Goal: Information Seeking & Learning: Learn about a topic

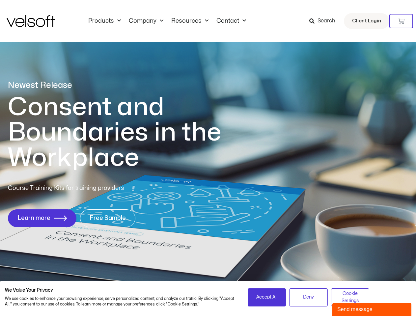
click at [208, 158] on h1 "Consent and Boundaries in the Workplace" at bounding box center [128, 133] width 240 height 76
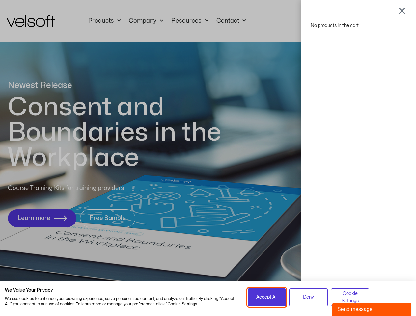
click at [267, 297] on span "Accept All" at bounding box center [266, 297] width 21 height 7
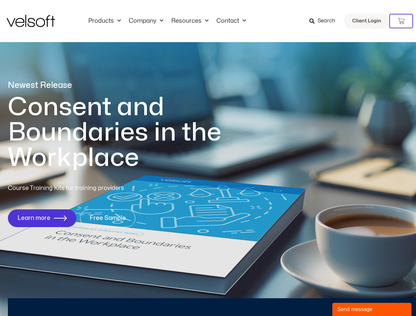
click at [208, 158] on div "No products in the cart." at bounding box center [208, 158] width 0 height 0
click at [372, 310] on div "Send message" at bounding box center [371, 310] width 69 height 8
